Goal: Task Accomplishment & Management: Use online tool/utility

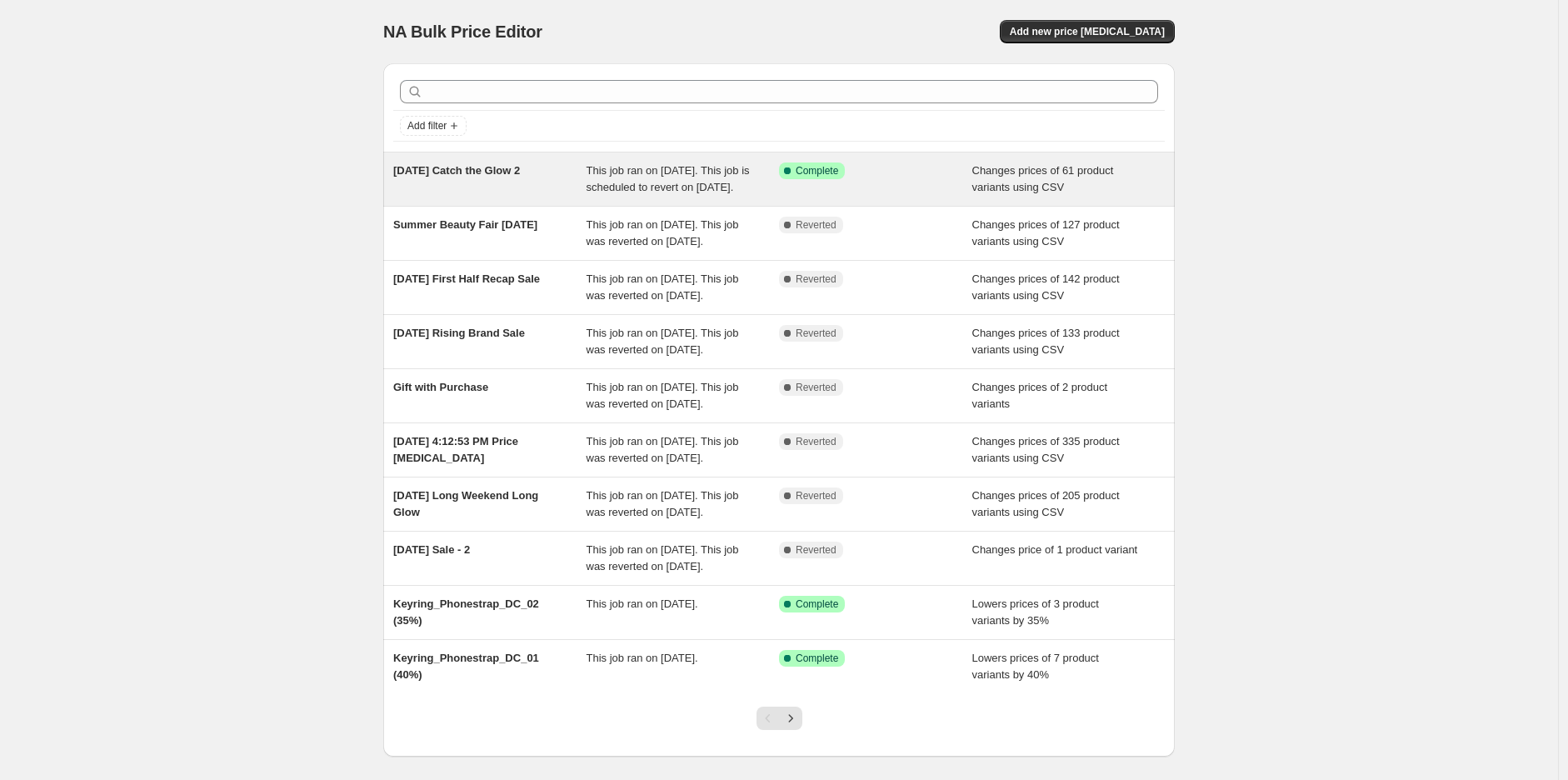
click at [502, 178] on div "[DATE] Catch the Glow 2" at bounding box center [489, 179] width 193 height 33
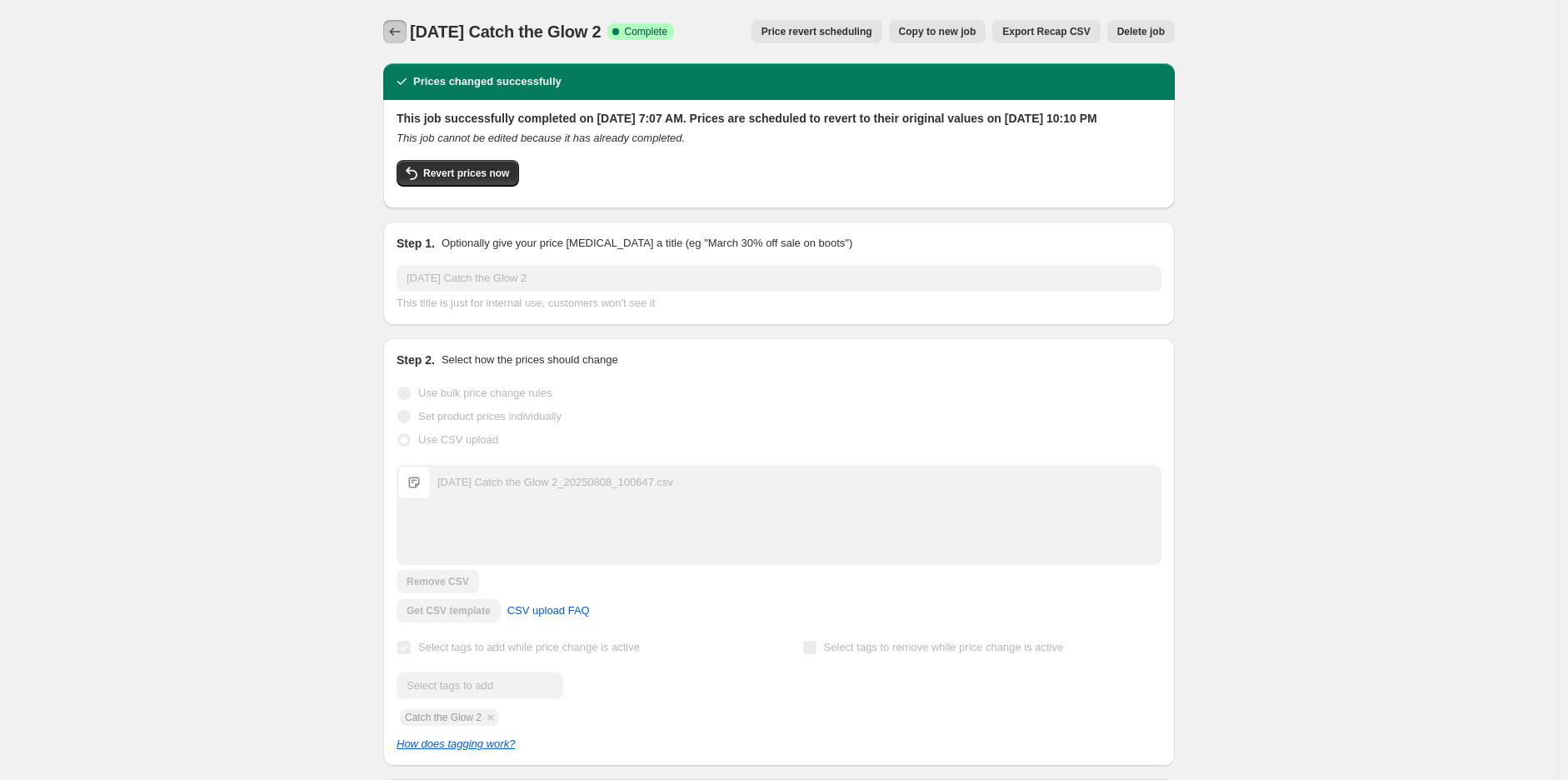
click at [403, 30] on icon "Price change jobs" at bounding box center [395, 31] width 17 height 17
